Goal: Task Accomplishment & Management: Complete application form

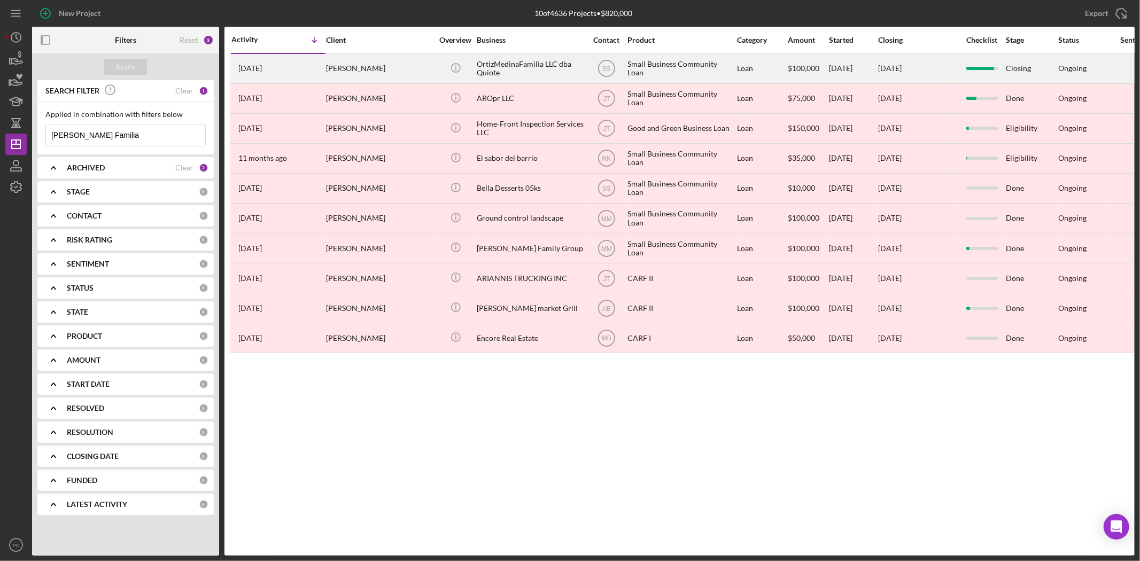
click at [262, 71] on time "[DATE]" at bounding box center [250, 68] width 24 height 9
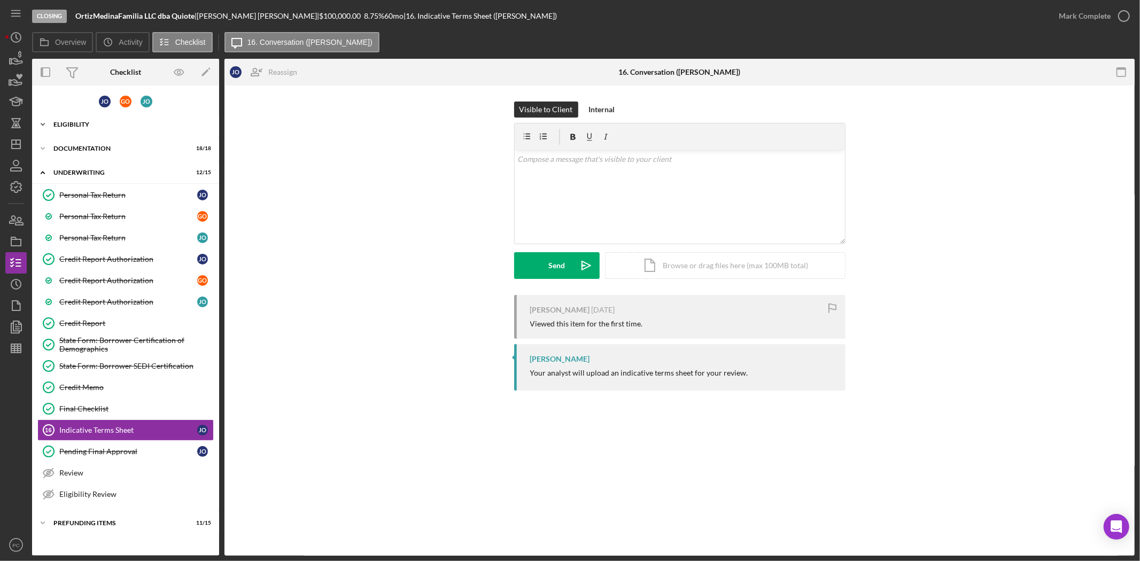
click at [77, 126] on div "Eligibility" at bounding box center [129, 124] width 152 height 6
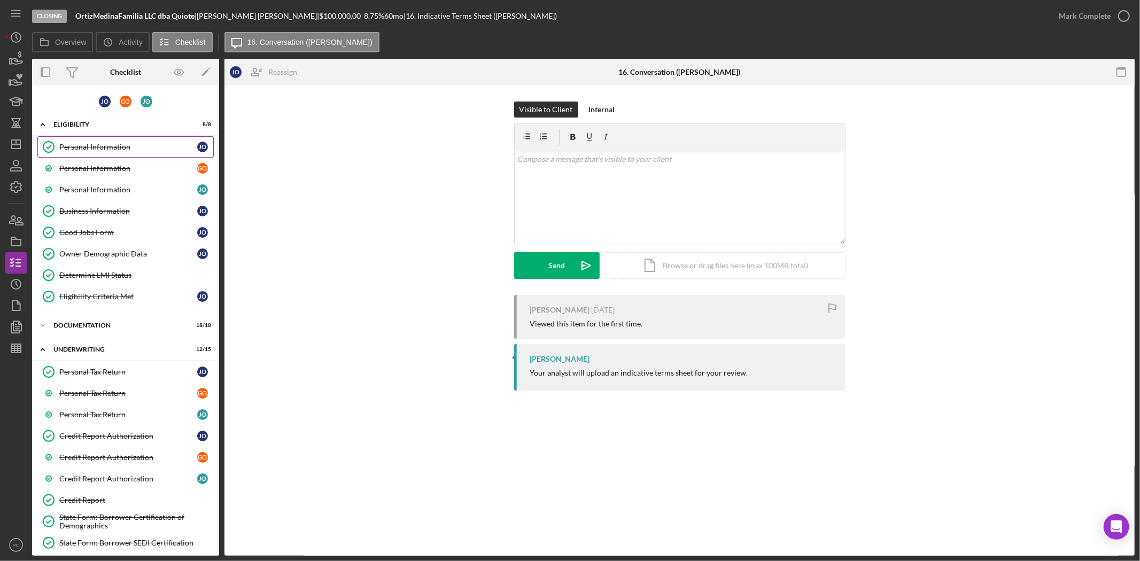
click at [102, 153] on link "Personal Information Personal Information J O" at bounding box center [125, 146] width 176 height 21
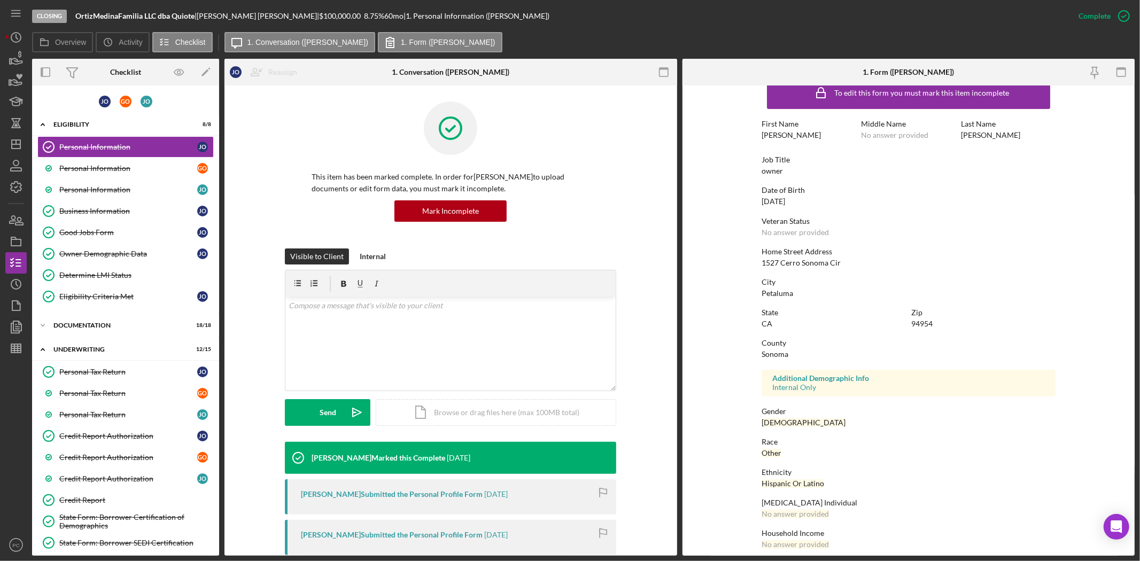
scroll to position [28, 0]
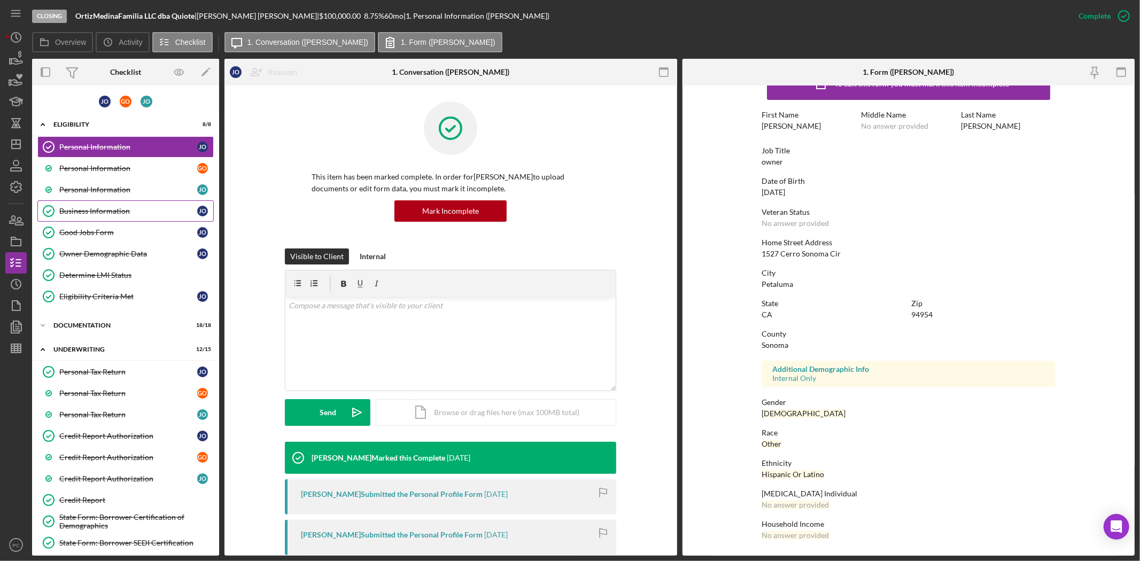
click at [102, 218] on link "Business Information Business Information J O" at bounding box center [125, 210] width 176 height 21
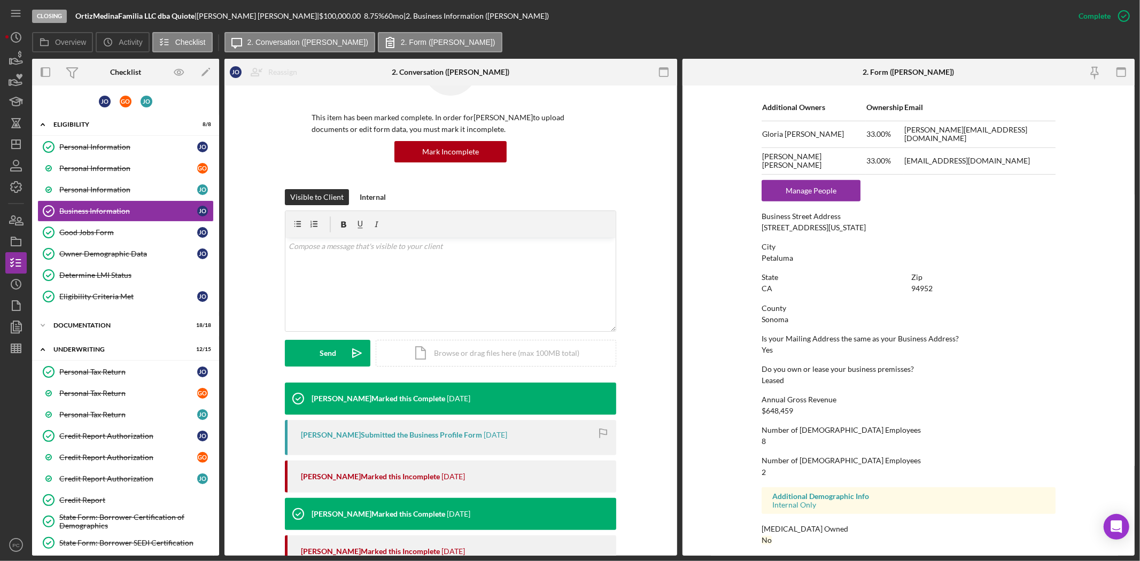
scroll to position [484, 0]
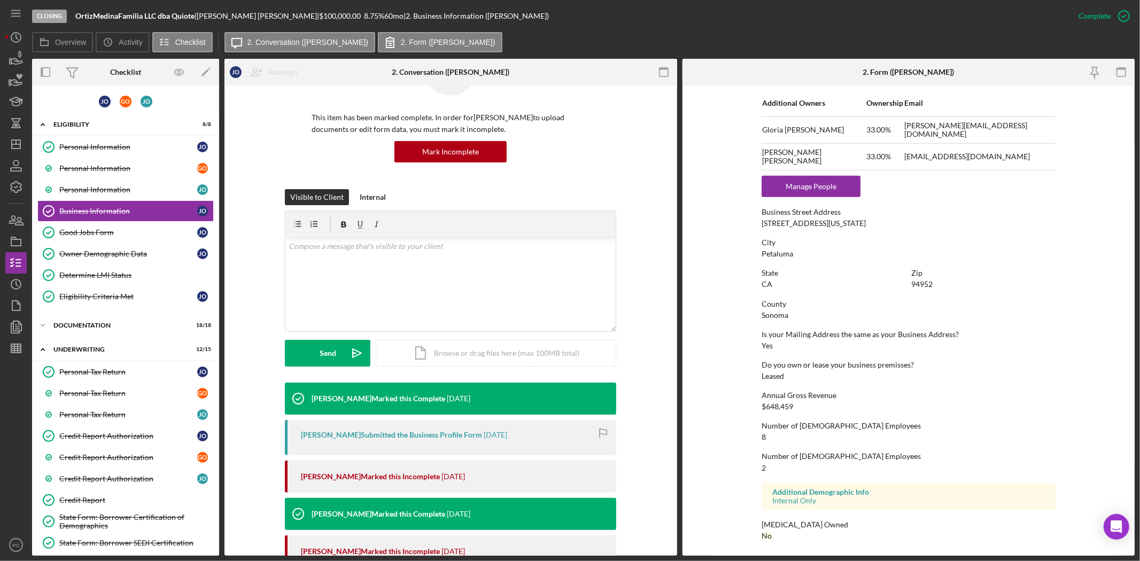
click at [141, 75] on div "Checklist" at bounding box center [125, 72] width 31 height 9
click at [19, 249] on icon "button" at bounding box center [16, 241] width 27 height 27
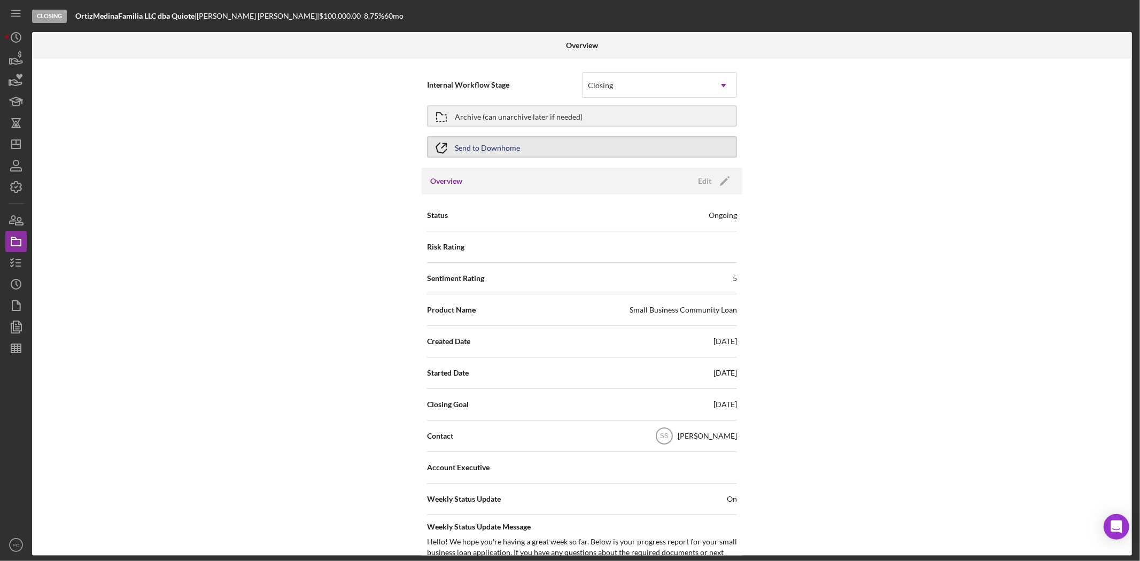
click at [521, 145] on button "Send to Downhome" at bounding box center [582, 146] width 310 height 21
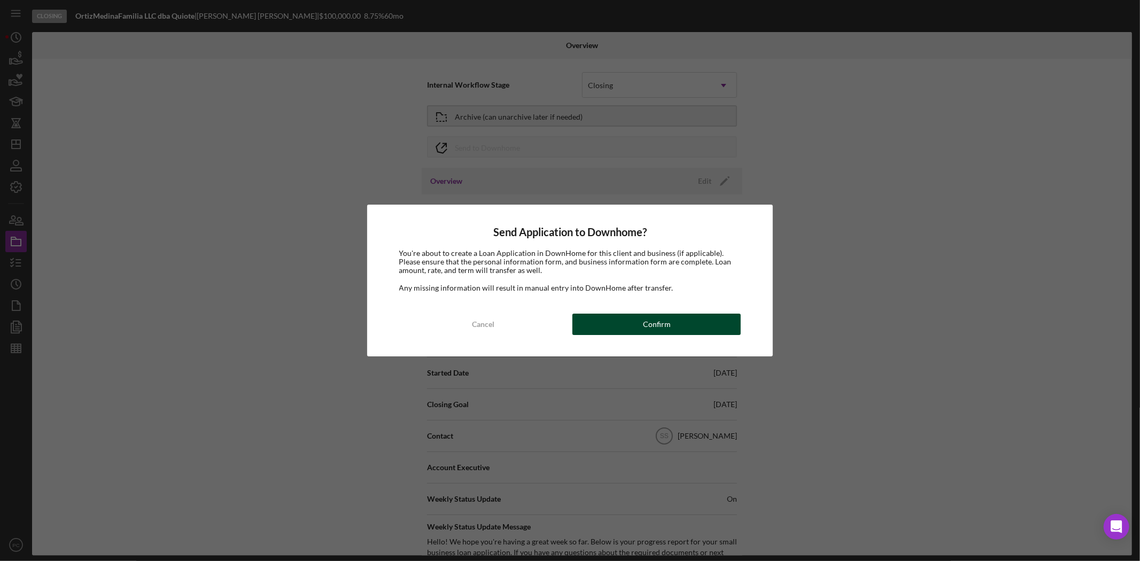
click at [656, 315] on div "Confirm" at bounding box center [657, 324] width 28 height 21
